Goal: Task Accomplishment & Management: Use online tool/utility

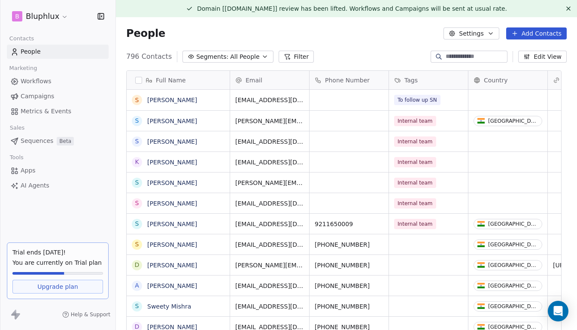
click at [517, 30] on button "Add Contacts" at bounding box center [536, 33] width 61 height 12
click at [515, 60] on div "Import from CSV" at bounding box center [533, 66] width 79 height 14
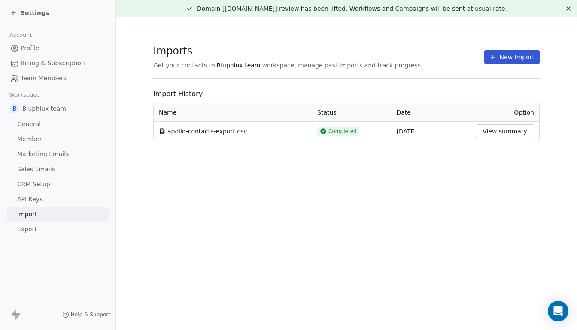
click at [492, 60] on icon at bounding box center [492, 57] width 7 height 7
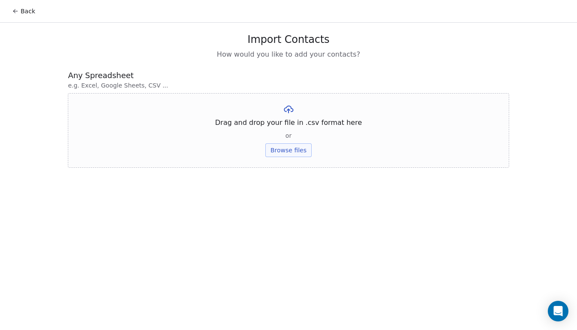
click at [285, 146] on button "Browse files" at bounding box center [288, 150] width 46 height 14
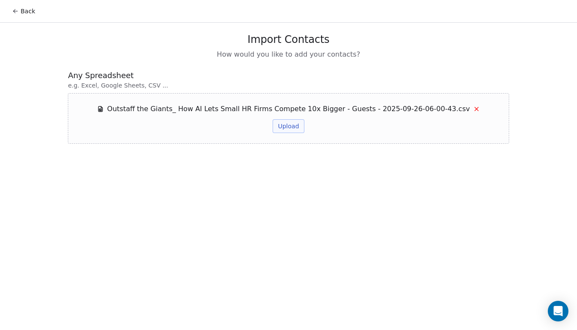
click at [293, 130] on button "Upload" at bounding box center [288, 126] width 31 height 14
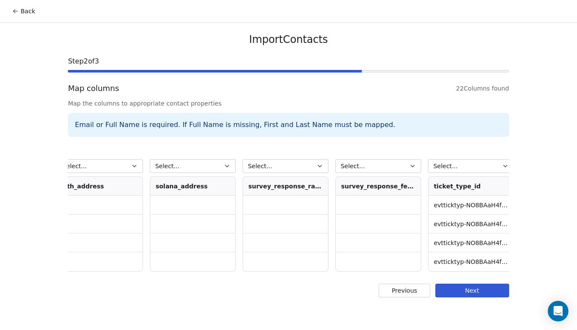
scroll to position [0, 1495]
click at [465, 294] on button "Next" at bounding box center [472, 291] width 74 height 14
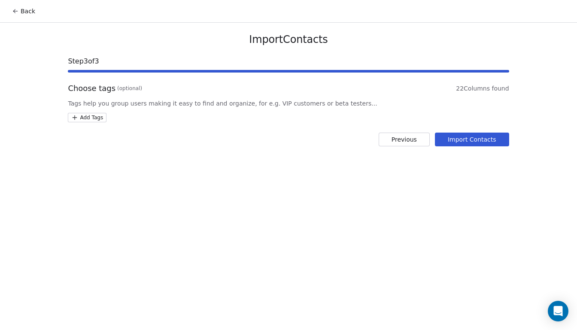
click at [89, 116] on html "Back Import Contacts Step 3 of 3 Choose tags (optional) 22 Columns found Tags h…" at bounding box center [288, 165] width 577 height 330
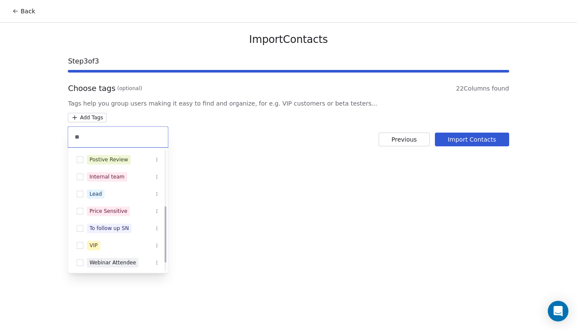
scroll to position [0, 0]
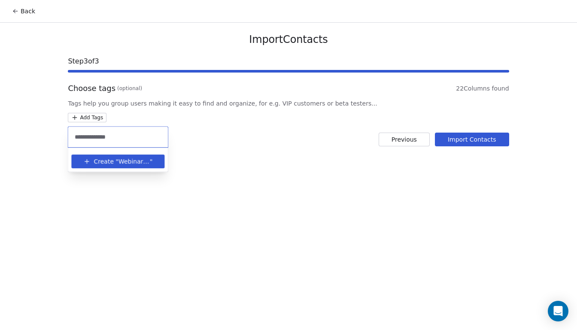
type input "**********"
click at [89, 158] on icon "Suggestions" at bounding box center [86, 161] width 7 height 7
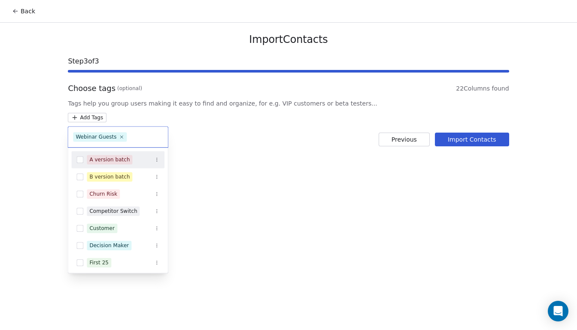
click at [454, 142] on html "Back Import Contacts Step 3 of 3 Choose tags (optional) 22 Columns found Tags h…" at bounding box center [288, 165] width 577 height 330
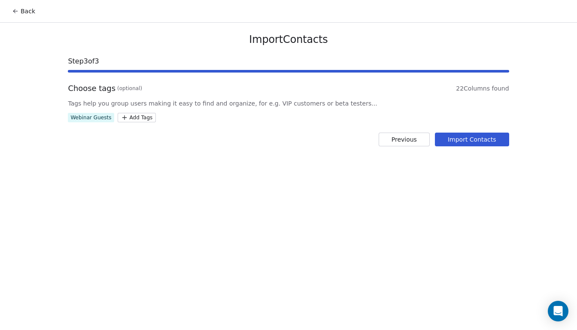
click at [469, 142] on button "Import Contacts" at bounding box center [472, 140] width 74 height 14
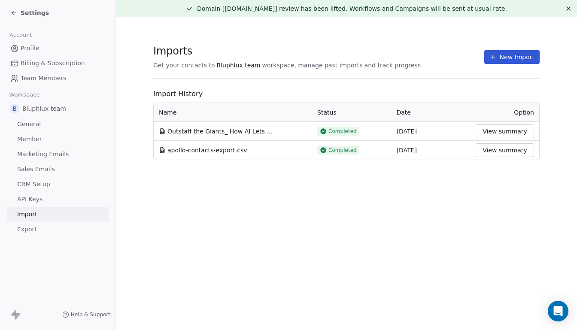
click at [13, 11] on icon at bounding box center [13, 12] width 7 height 7
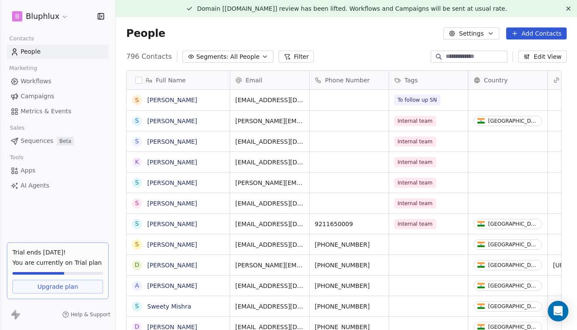
scroll to position [285, 451]
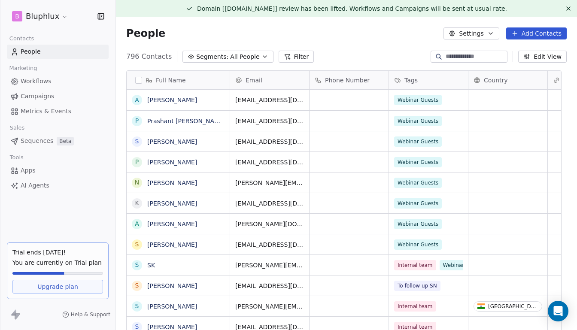
click at [38, 96] on span "Campaigns" at bounding box center [37, 96] width 33 height 9
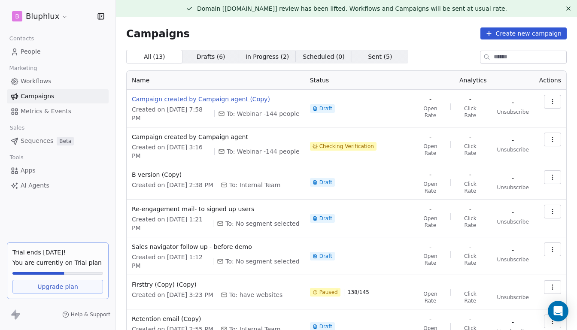
click at [218, 102] on span "Campaign created by Campaign agent (Copy)" at bounding box center [216, 99] width 168 height 9
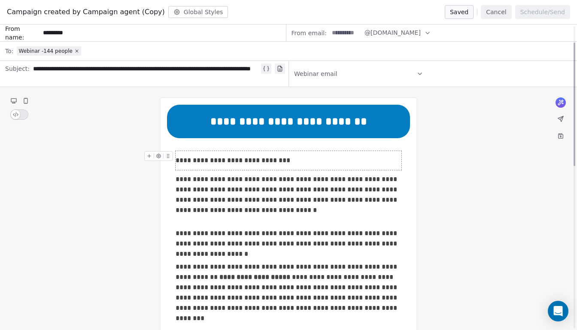
scroll to position [118, 0]
